Goal: Go to known website: Access a specific website the user already knows

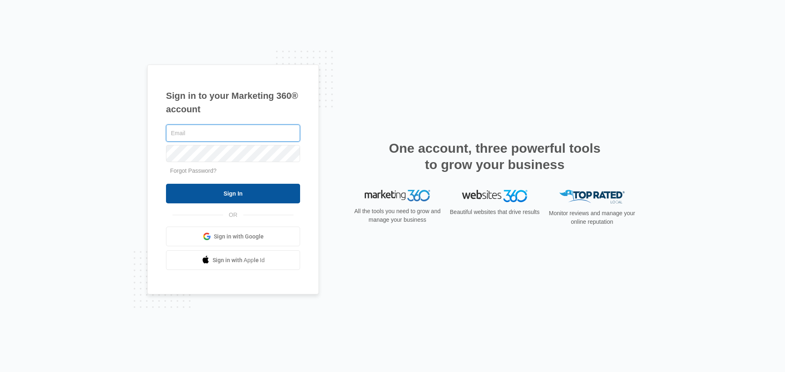
type input "[PERSON_NAME][EMAIL_ADDRESS][DOMAIN_NAME]"
click at [224, 190] on input "Sign In" at bounding box center [233, 194] width 134 height 20
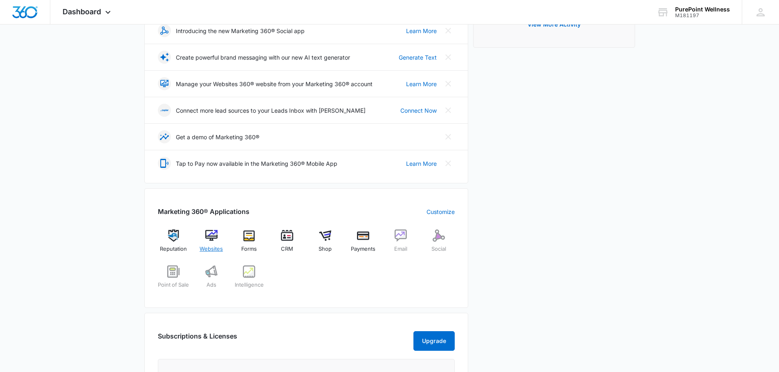
click at [215, 235] on img at bounding box center [211, 236] width 12 height 12
